Goal: Task Accomplishment & Management: Complete application form

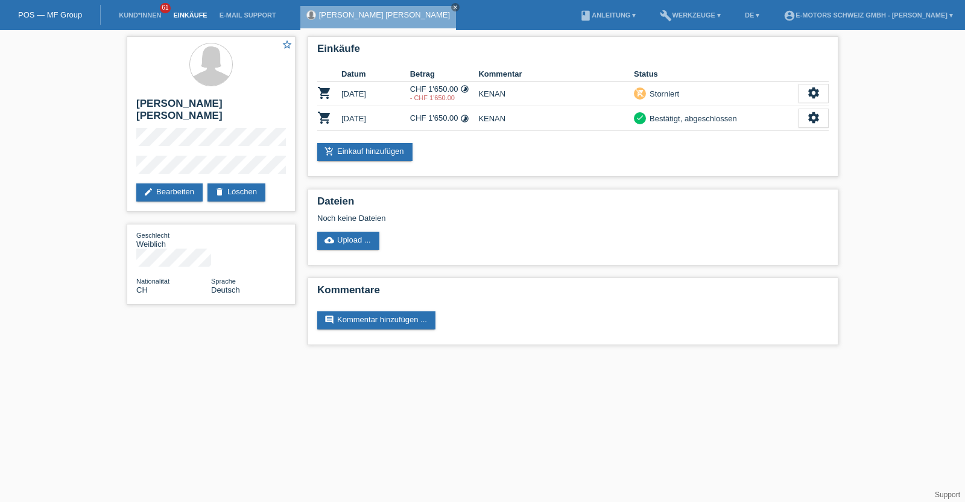
click at [192, 14] on link "Einkäufe" at bounding box center [190, 14] width 46 height 7
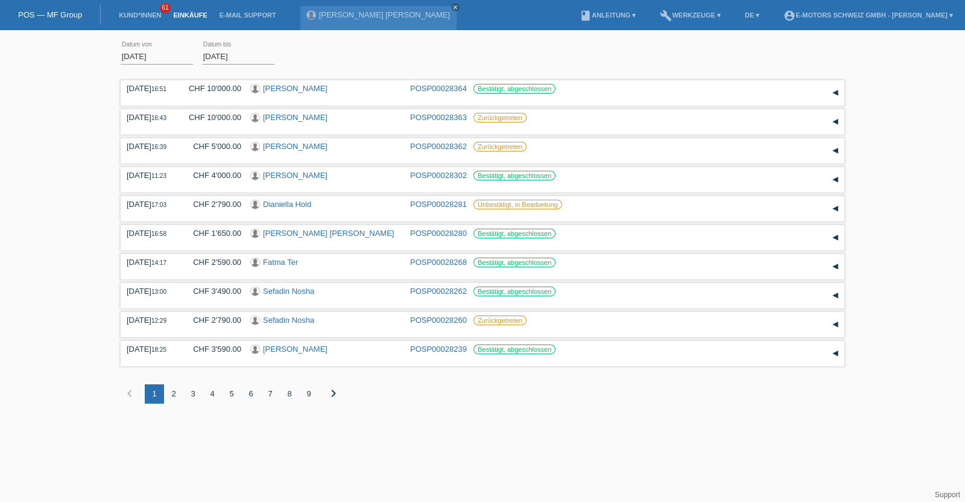
click at [144, 10] on li "Kund*innen 61" at bounding box center [140, 15] width 54 height 31
click at [139, 16] on link "Kund*innen" at bounding box center [140, 14] width 54 height 7
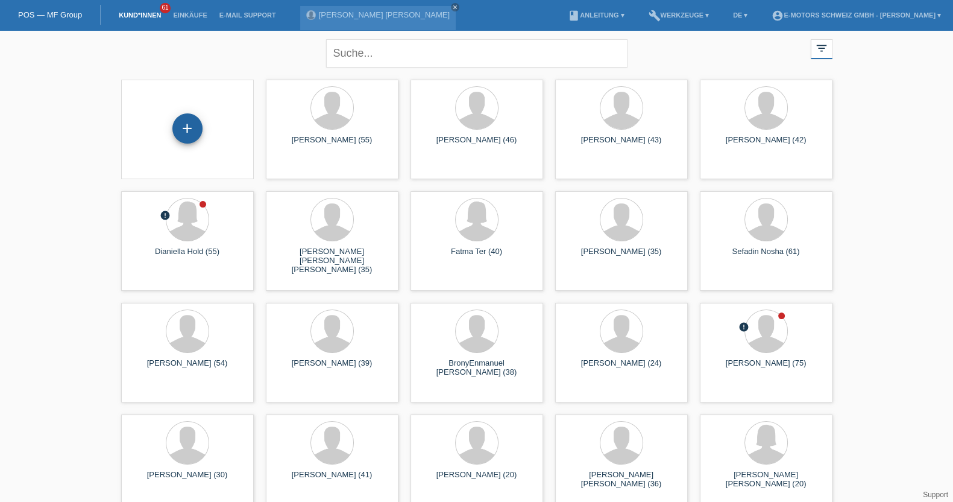
click at [187, 127] on div "+" at bounding box center [187, 128] width 30 height 30
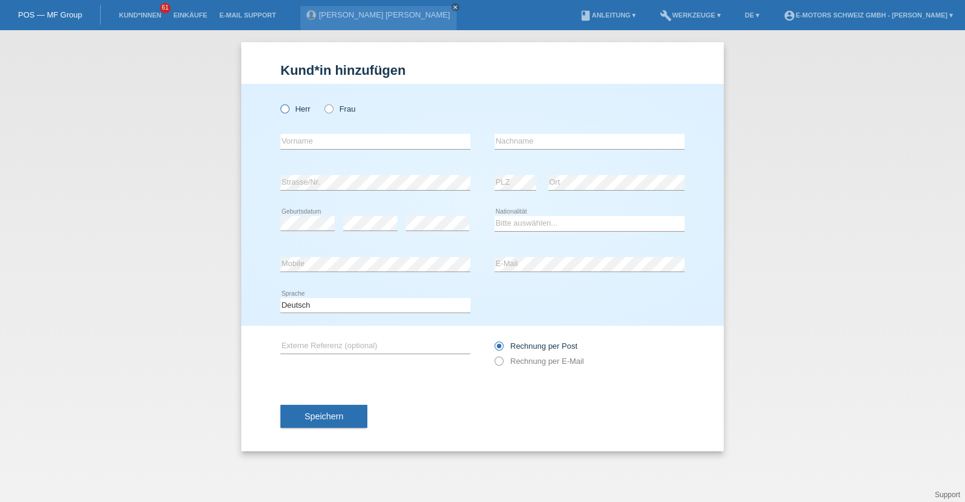
click at [298, 111] on label "Herr" at bounding box center [295, 108] width 30 height 9
click at [288, 111] on input "Herr" at bounding box center [284, 108] width 8 height 8
radio input "true"
click at [309, 137] on input "text" at bounding box center [375, 141] width 190 height 15
paste input "Abbas"
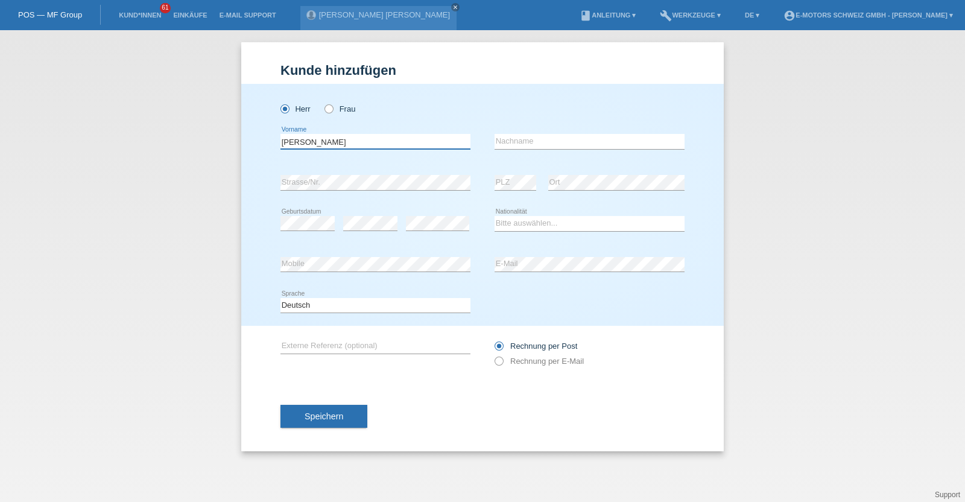
type input "Abbas"
click at [567, 134] on input "text" at bounding box center [590, 141] width 190 height 15
paste input "Charaf-Eddine"
drag, startPoint x: 558, startPoint y: 142, endPoint x: 475, endPoint y: 134, distance: 83.6
click at [475, 134] on div "Abbas error Vorname Charaf-Eddine error Nachname" at bounding box center [482, 141] width 404 height 41
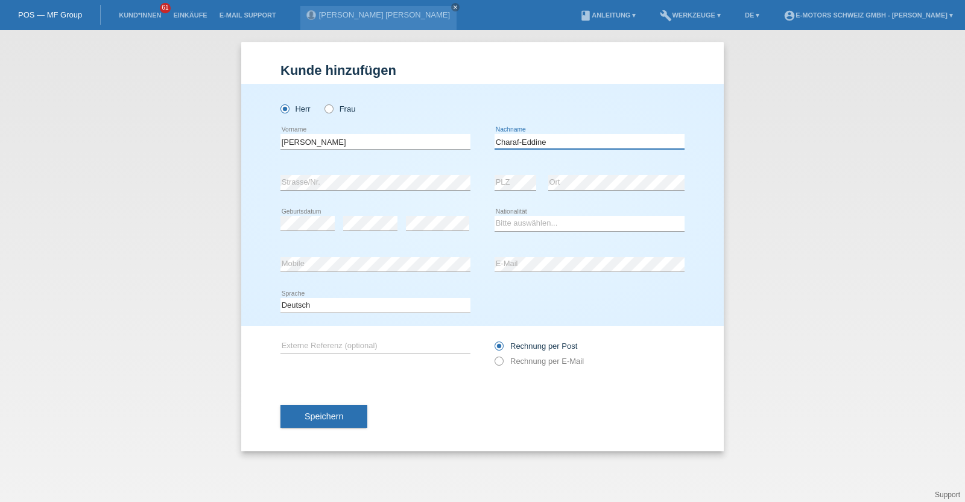
type input "Charaf-Eddine"
click at [479, 136] on div "Abbas error Vorname Charaf-Eddine error Nachname" at bounding box center [482, 141] width 404 height 41
click at [542, 223] on select "Bitte auswählen... Schweiz Deutschland Liechtenstein Österreich ------------ Af…" at bounding box center [590, 223] width 190 height 14
select select "CH"
click at [495, 216] on select "Bitte auswählen... Schweiz Deutschland Liechtenstein Österreich ------------ Af…" at bounding box center [590, 223] width 190 height 14
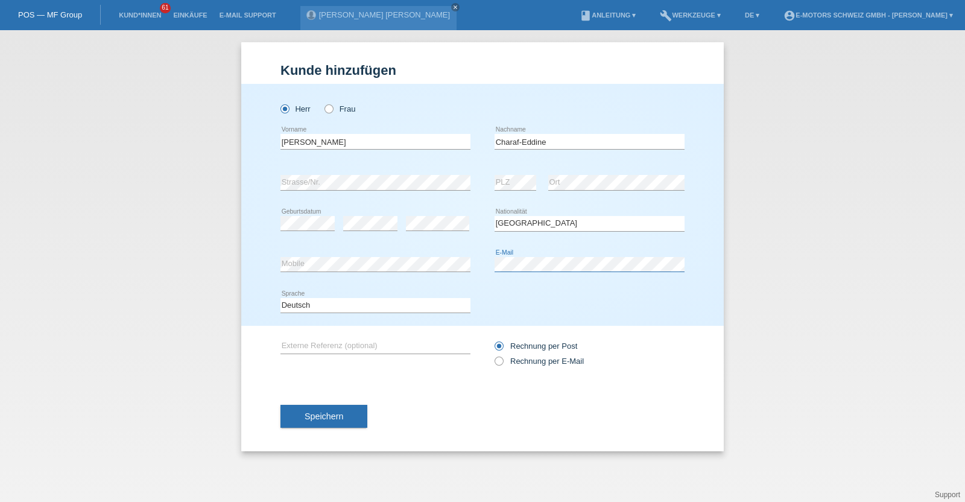
click at [443, 260] on div "error Mobile error E-Mail" at bounding box center [482, 264] width 404 height 41
click at [312, 412] on span "Speichern" at bounding box center [324, 416] width 39 height 10
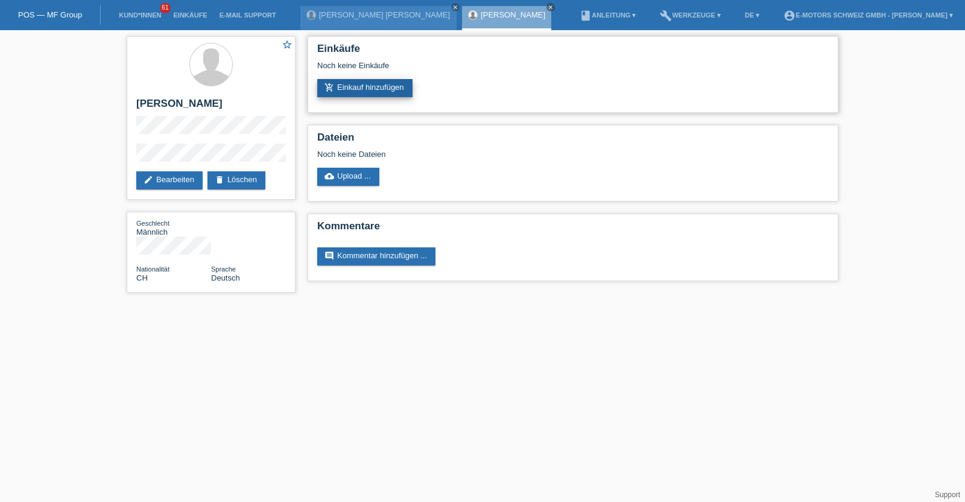
click at [340, 92] on link "add_shopping_cart Einkauf hinzufügen" at bounding box center [364, 88] width 95 height 18
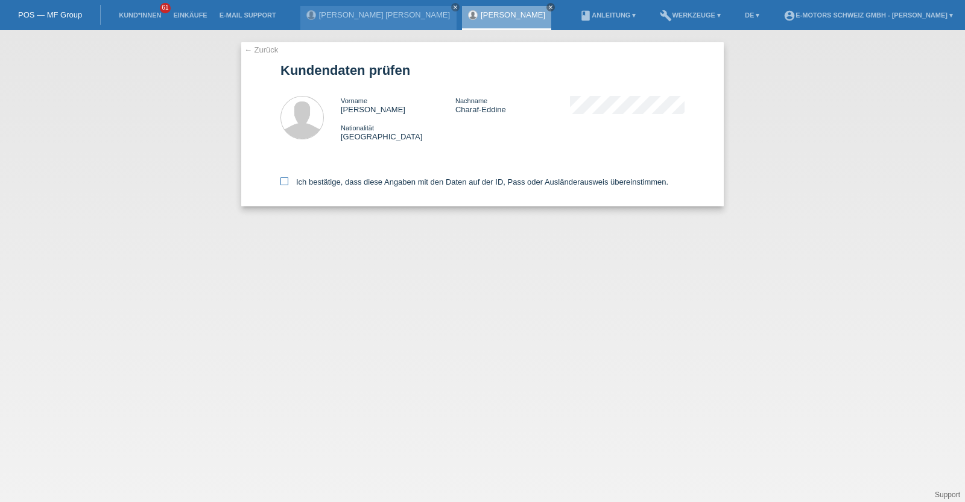
click at [350, 185] on label "Ich bestätige, dass diese Angaben mit den Daten auf der ID, Pass oder Ausländer…" at bounding box center [474, 181] width 388 height 9
click at [288, 185] on input "Ich bestätige, dass diese Angaben mit den Daten auf der ID, Pass oder Ausländer…" at bounding box center [284, 181] width 8 height 8
checkbox input "true"
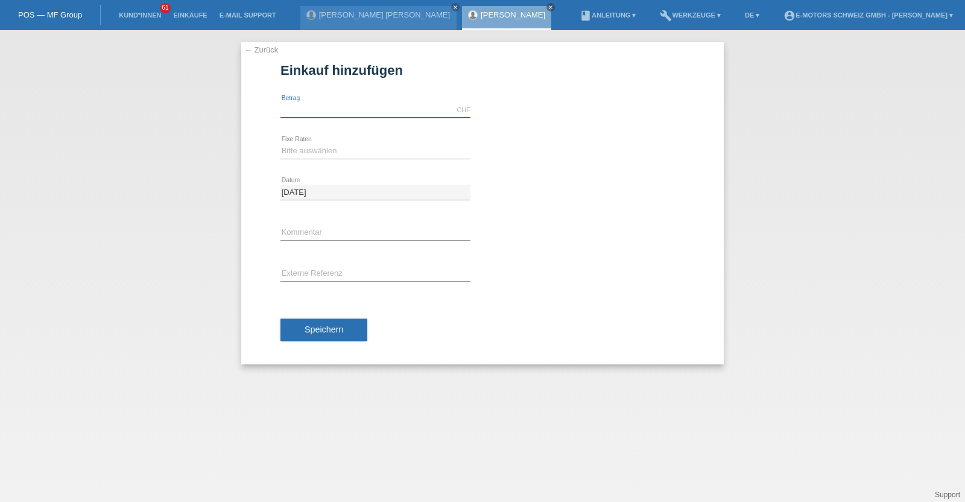
click at [340, 104] on input "text" at bounding box center [375, 110] width 190 height 15
type input "9000.00"
click at [337, 145] on select "Bitte auswählen 12 Raten 24 Raten 36 Raten 48 Raten" at bounding box center [375, 151] width 190 height 14
select select "214"
click at [280, 144] on select "Bitte auswählen 12 Raten 24 Raten 36 Raten 48 Raten" at bounding box center [375, 151] width 190 height 14
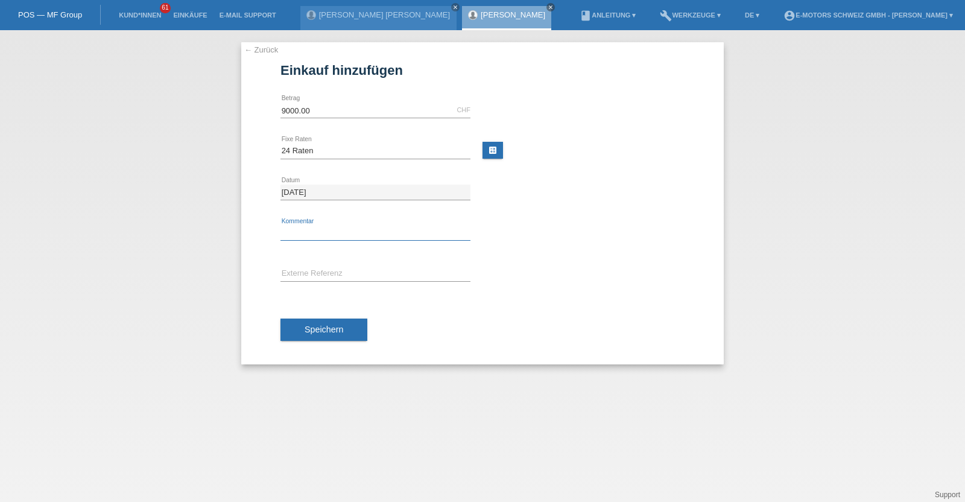
click at [332, 233] on input "text" at bounding box center [375, 233] width 190 height 15
type input "KENAN"
click at [328, 346] on div "Speichern" at bounding box center [482, 330] width 404 height 70
click at [328, 335] on button "Speichern" at bounding box center [323, 329] width 87 height 23
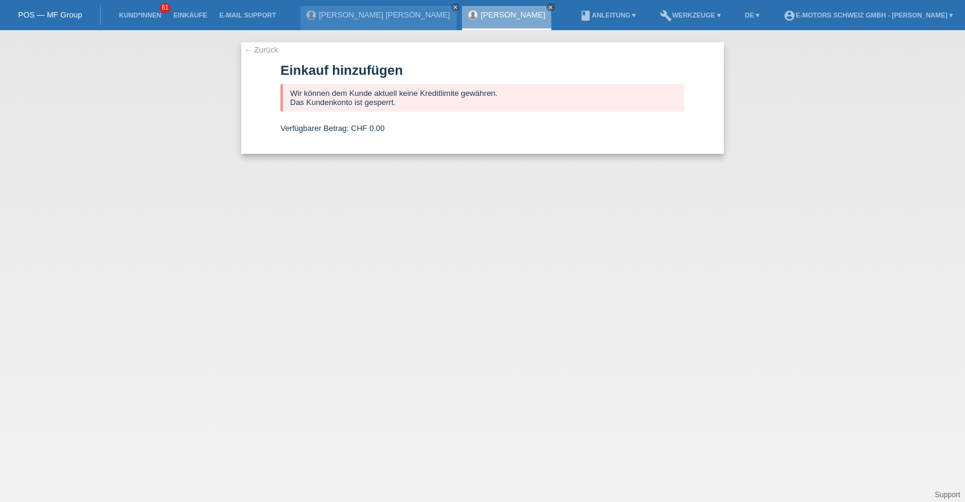
click at [479, 19] on div "Abbas Charaf-Eddine close" at bounding box center [506, 18] width 89 height 24
click at [481, 11] on link "[PERSON_NAME]" at bounding box center [513, 14] width 65 height 9
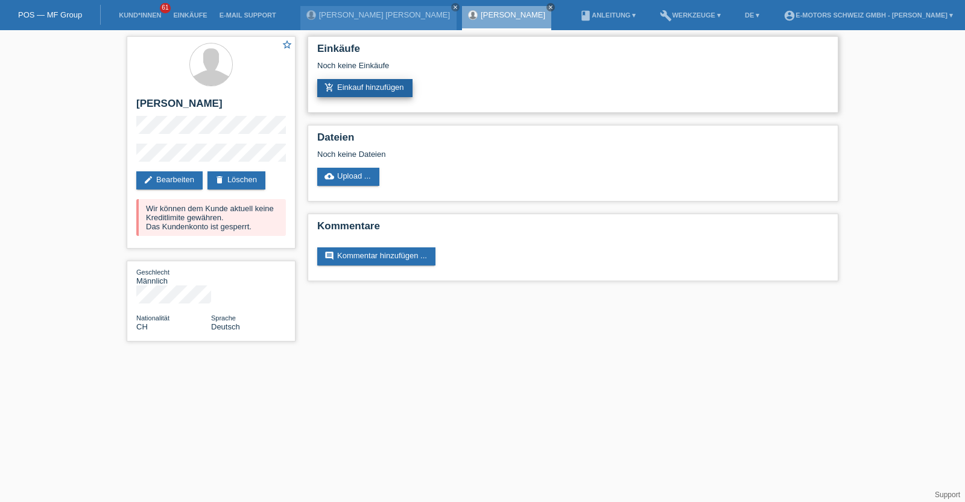
click at [380, 87] on link "add_shopping_cart Einkauf hinzufügen" at bounding box center [364, 88] width 95 height 18
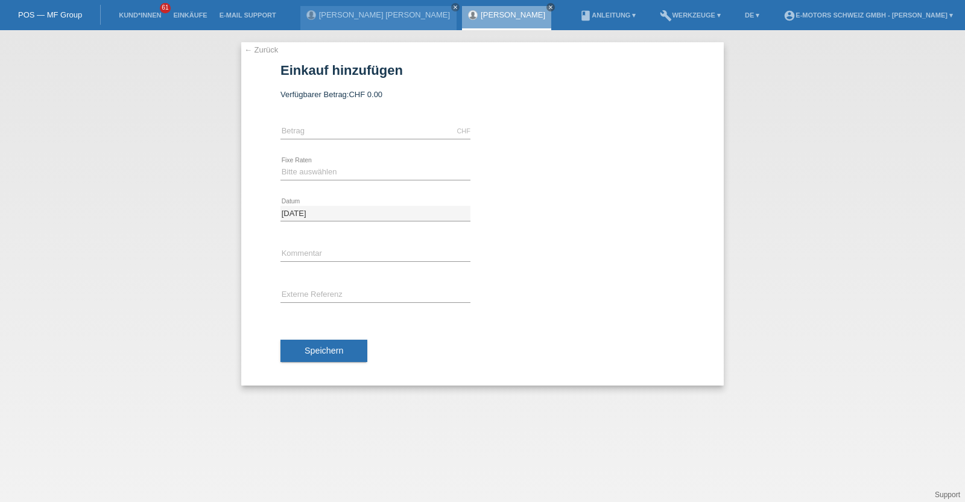
click at [364, 121] on div "CHF error [GEOGRAPHIC_DATA]" at bounding box center [375, 131] width 190 height 41
click at [364, 131] on input "text" at bounding box center [375, 131] width 190 height 15
type input "3790.00"
click at [345, 172] on select "Bitte auswählen 12 Raten 24 Raten 36 Raten 48 Raten" at bounding box center [375, 172] width 190 height 14
select select "213"
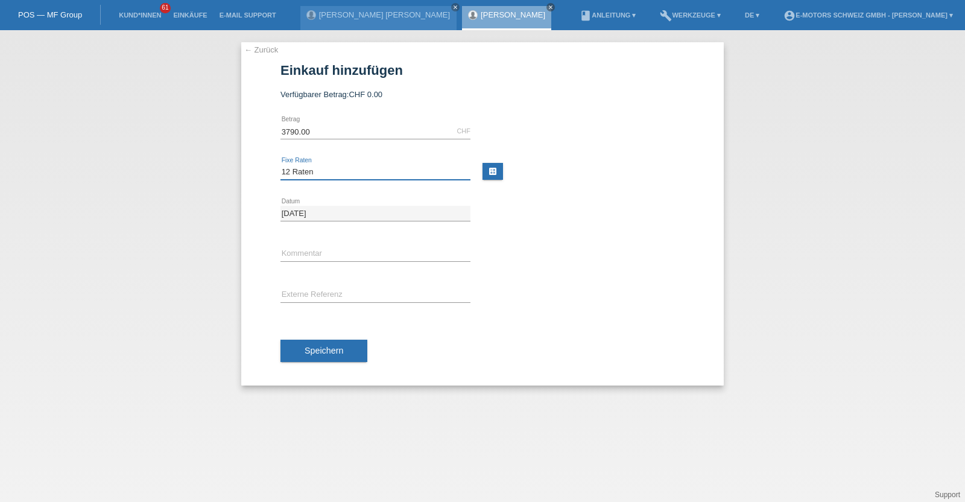
click at [280, 165] on select "Bitte auswählen 12 Raten 24 Raten 36 Raten 48 Raten" at bounding box center [375, 172] width 190 height 14
click at [338, 351] on span "Speichern" at bounding box center [324, 351] width 39 height 10
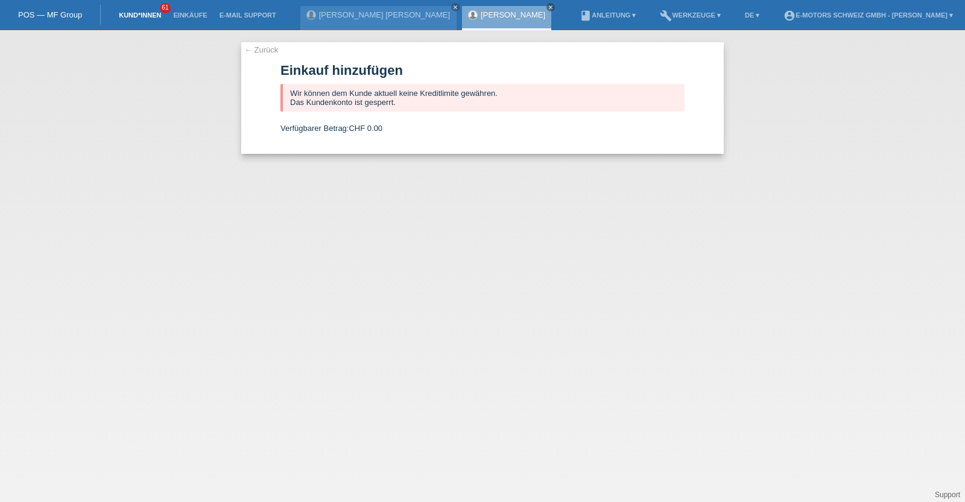
click at [132, 11] on link "Kund*innen" at bounding box center [140, 14] width 54 height 7
